Goal: Transaction & Acquisition: Subscribe to service/newsletter

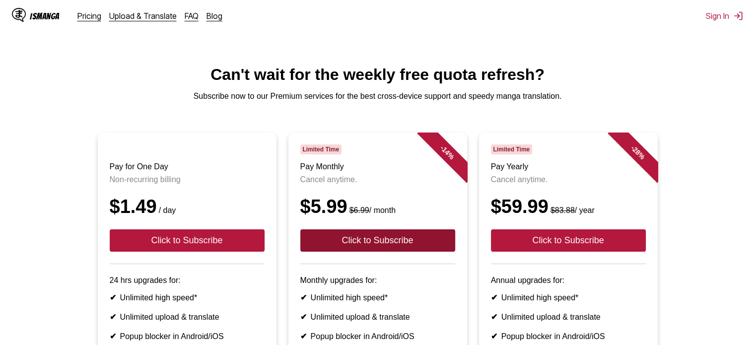
click at [385, 252] on button "Click to Subscribe" at bounding box center [377, 240] width 155 height 22
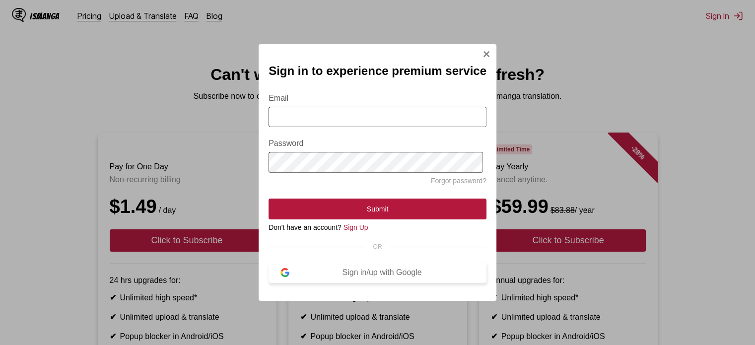
click at [397, 277] on div "Sign in/up with Google" at bounding box center [381, 272] width 185 height 9
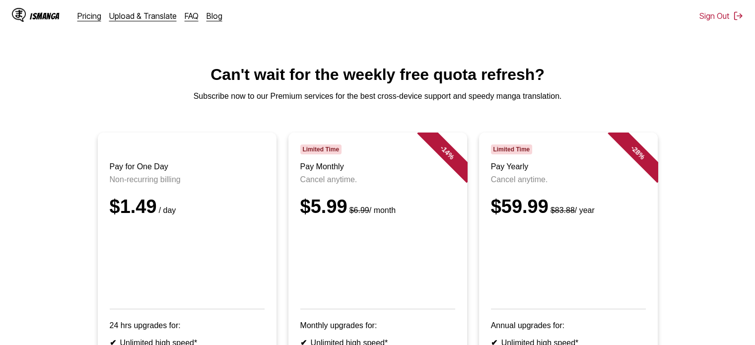
click at [36, 13] on div "IsManga" at bounding box center [45, 15] width 30 height 9
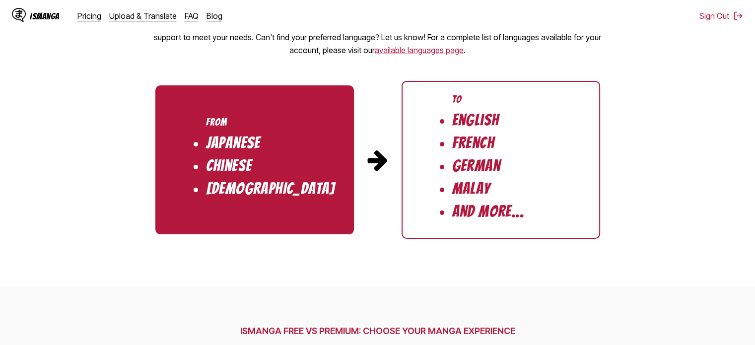
scroll to position [1059, 0]
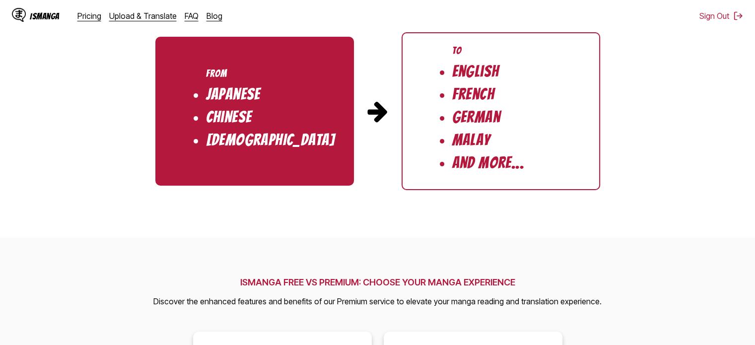
click at [499, 164] on li "And More..." at bounding box center [488, 162] width 72 height 17
click at [379, 117] on img at bounding box center [378, 111] width 24 height 24
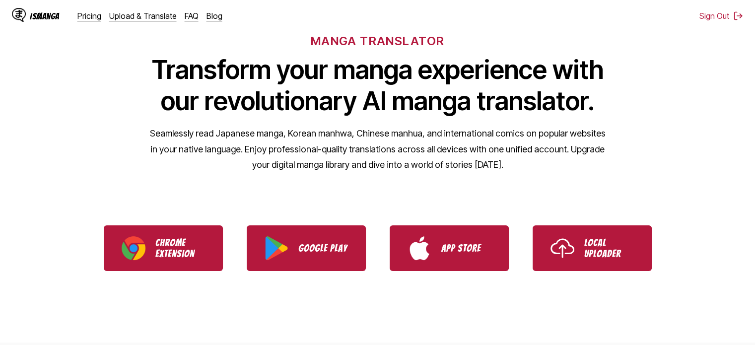
scroll to position [132, 0]
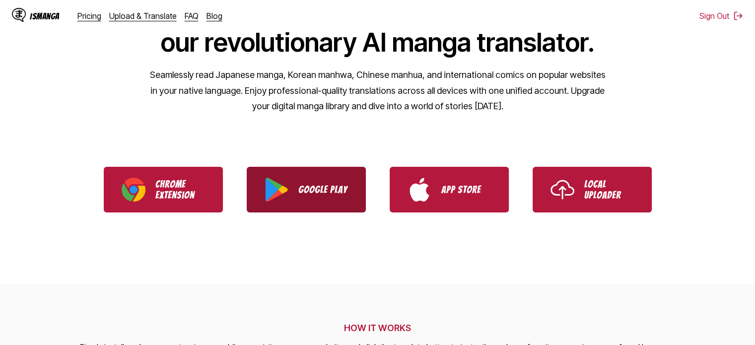
click at [335, 195] on link "Google Play" at bounding box center [306, 190] width 119 height 46
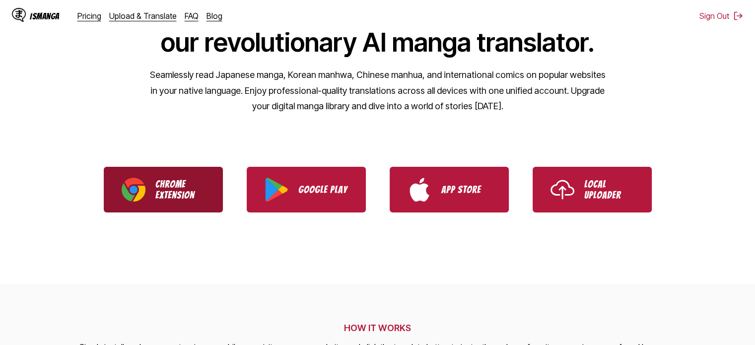
click at [172, 186] on p "Chrome Extension" at bounding box center [180, 190] width 50 height 22
